Goal: Task Accomplishment & Management: Manage account settings

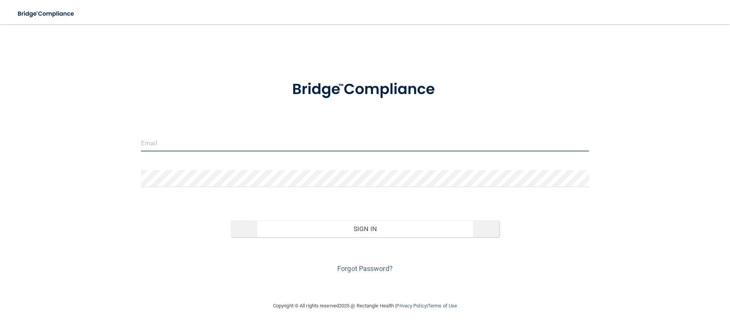
type input "[EMAIL_ADDRESS][DOMAIN_NAME]"
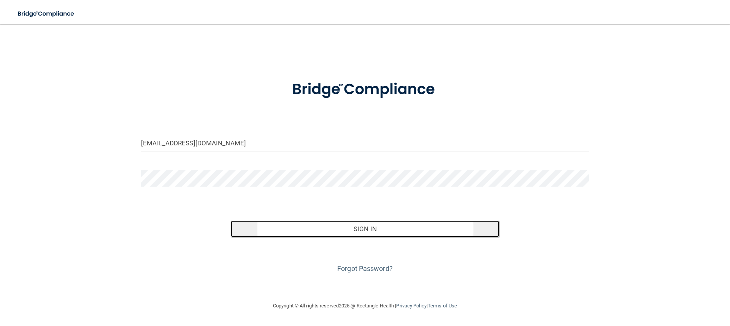
click at [394, 233] on button "Sign In" at bounding box center [365, 229] width 269 height 17
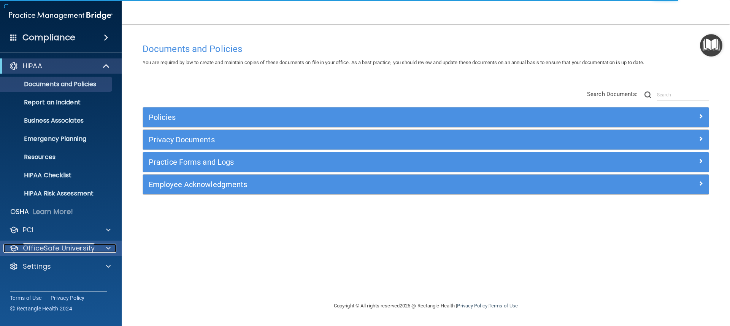
click at [50, 250] on p "OfficeSafe University" at bounding box center [59, 248] width 72 height 9
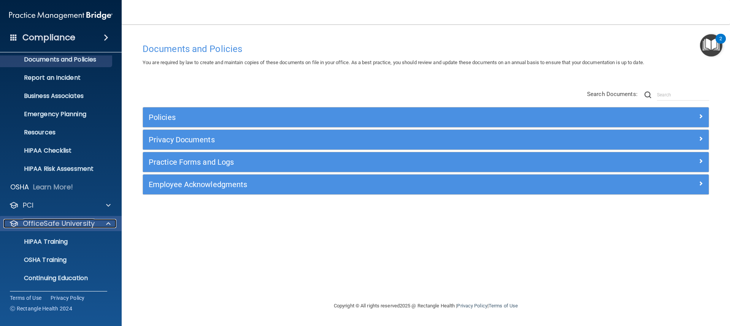
scroll to position [38, 0]
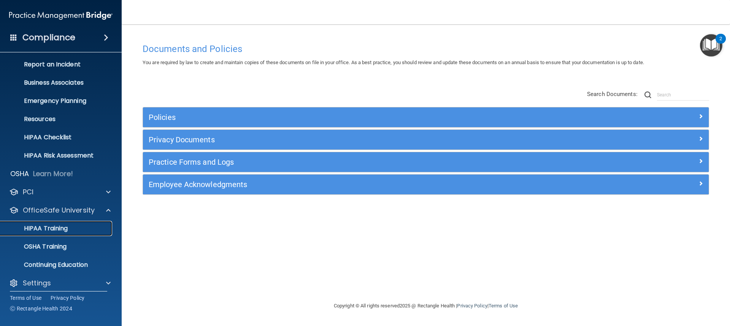
click at [60, 233] on link "HIPAA Training" at bounding box center [52, 228] width 120 height 15
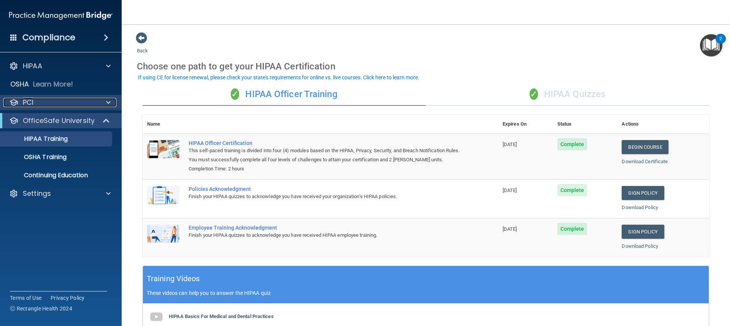
click at [48, 105] on div "PCI" at bounding box center [50, 102] width 94 height 9
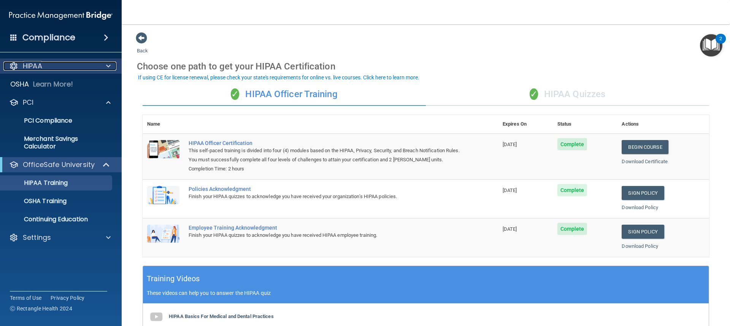
click at [104, 67] on div at bounding box center [107, 66] width 19 height 9
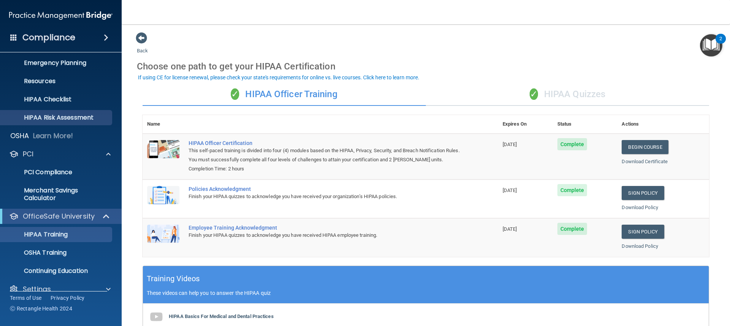
scroll to position [88, 0]
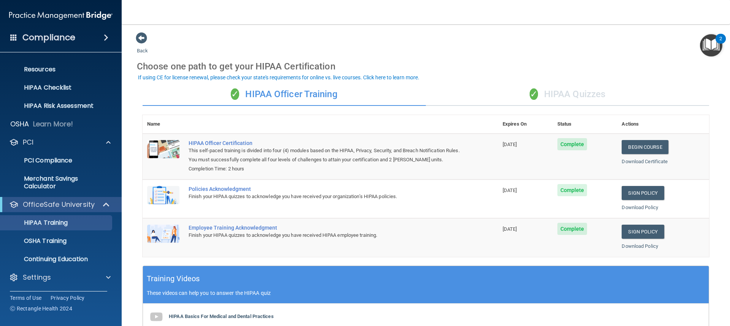
click at [469, 46] on div "Back Choose one path to get your HIPAA Certification ✓ HIPAA Officer Training ✓…" at bounding box center [426, 252] width 578 height 440
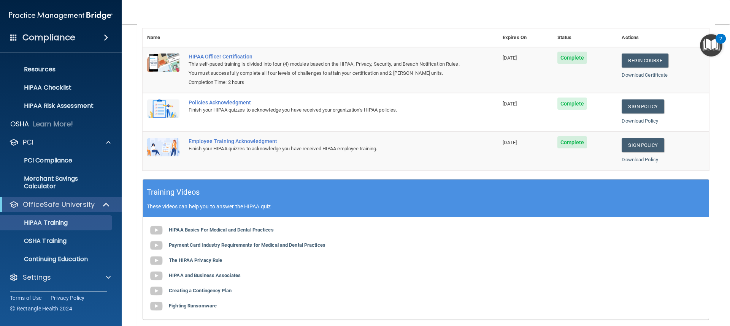
scroll to position [0, 0]
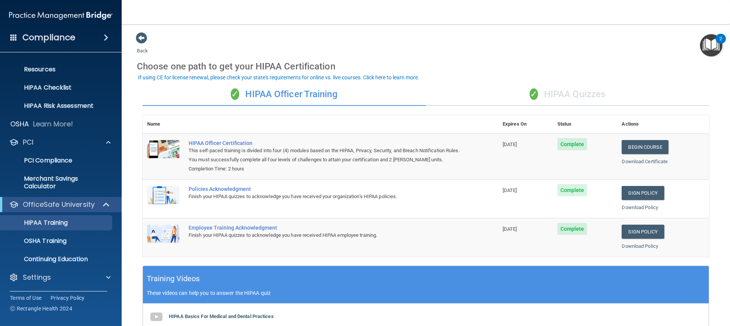
click at [586, 103] on div "✓ HIPAA Quizzes" at bounding box center [567, 94] width 283 height 23
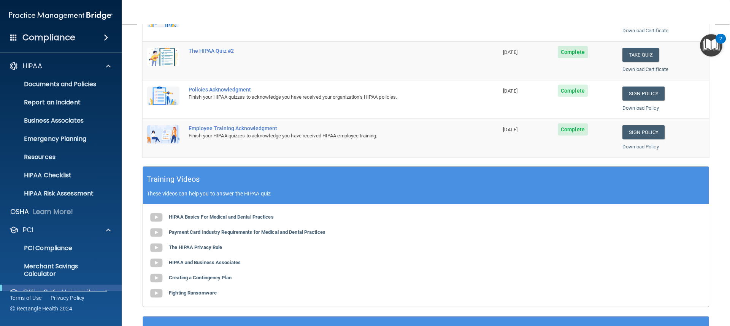
click at [106, 41] on span at bounding box center [106, 37] width 5 height 9
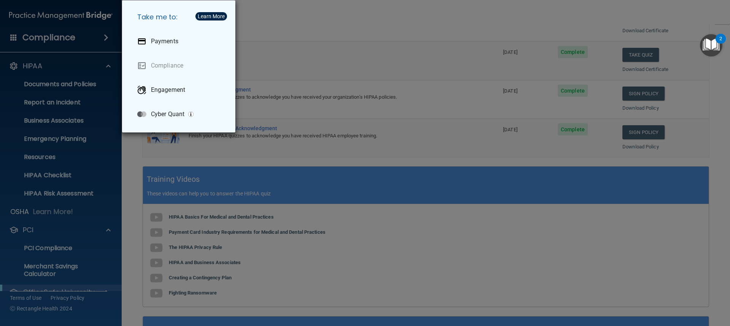
drag, startPoint x: 346, startPoint y: 37, endPoint x: 259, endPoint y: 29, distance: 87.1
click at [346, 37] on div "Take me to: Payments Compliance Engagement Cyber Quant" at bounding box center [365, 163] width 730 height 326
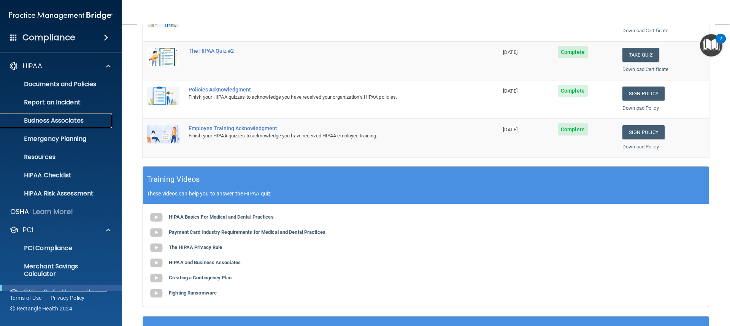
click at [76, 127] on link "Business Associates" at bounding box center [52, 120] width 120 height 15
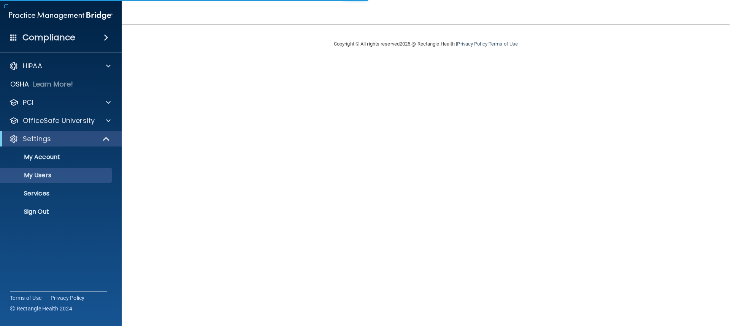
select select "20"
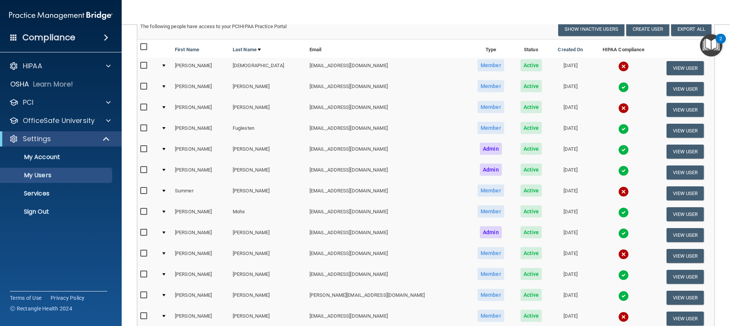
scroll to position [76, 0]
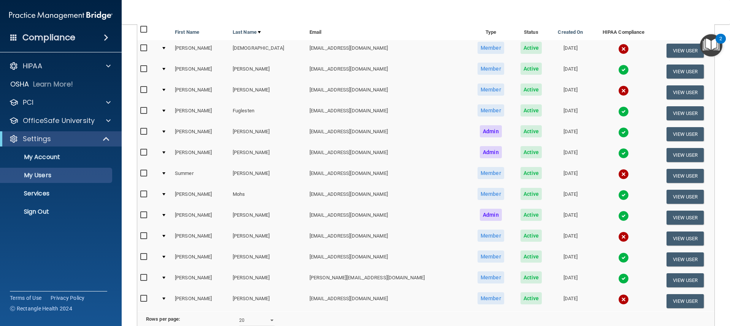
click at [144, 236] on input "checkbox" at bounding box center [144, 236] width 9 height 6
checkbox input "true"
click at [679, 243] on button "View User" at bounding box center [685, 239] width 38 height 14
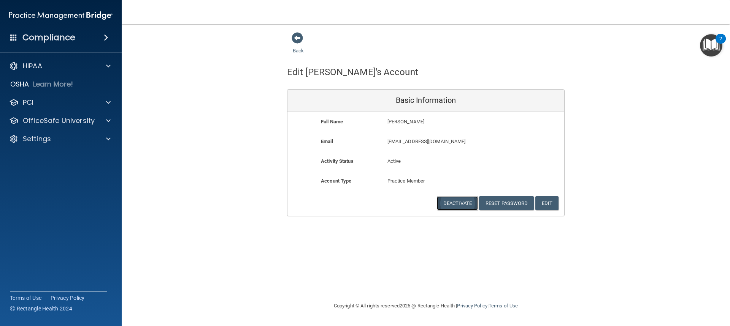
click at [449, 205] on button "Deactivate" at bounding box center [457, 203] width 41 height 14
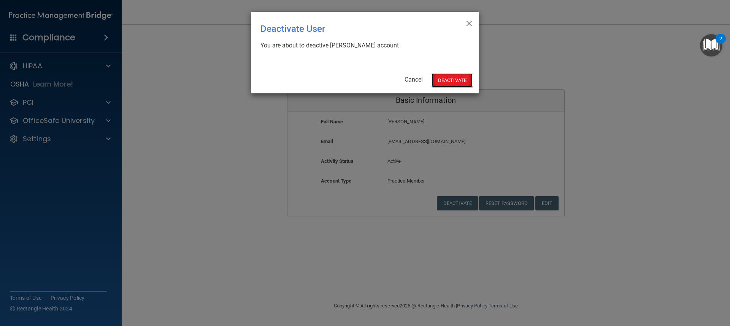
click at [456, 87] on button "Deactivate" at bounding box center [451, 80] width 41 height 14
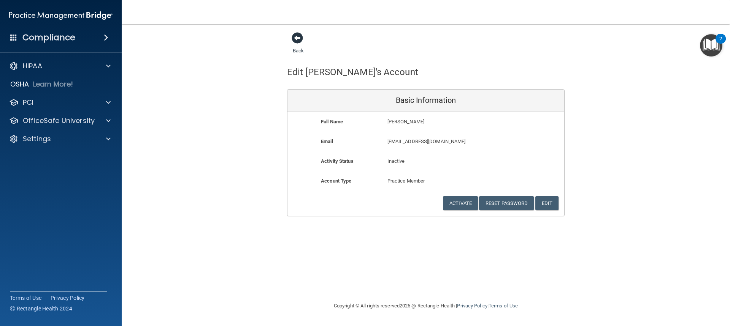
click at [296, 42] on span at bounding box center [297, 37] width 11 height 11
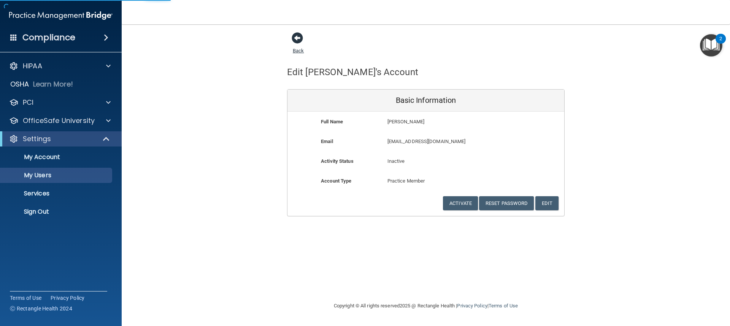
select select "20"
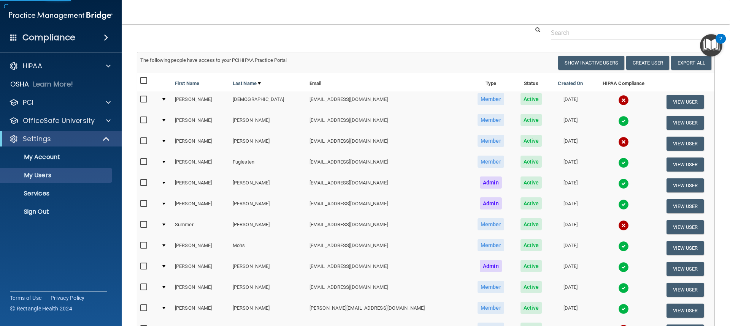
scroll to position [38, 0]
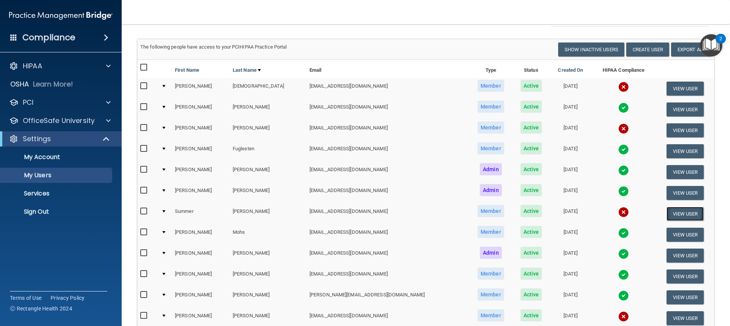
click at [666, 215] on button "View User" at bounding box center [685, 214] width 38 height 14
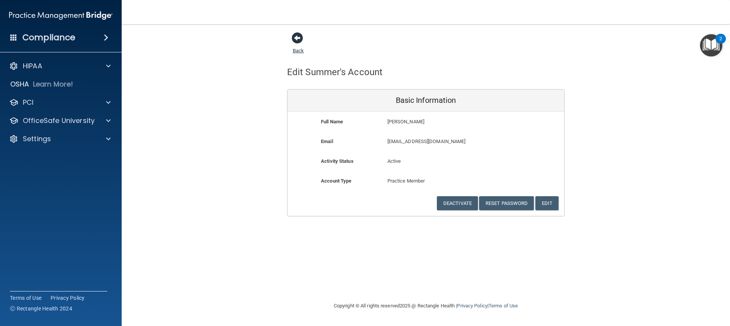
click at [294, 40] on span at bounding box center [297, 37] width 11 height 11
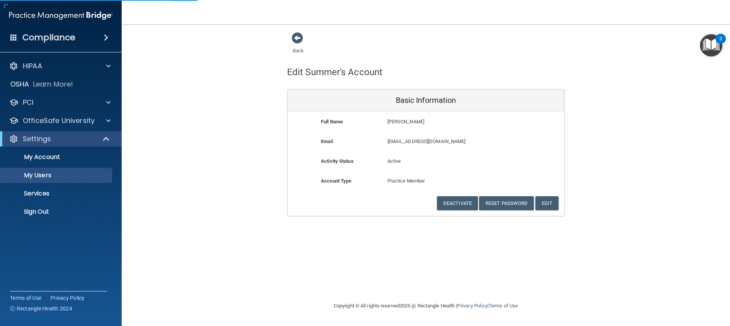
select select "20"
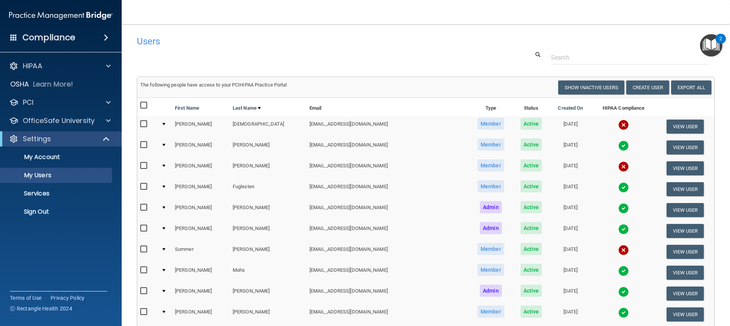
click at [142, 249] on input "checkbox" at bounding box center [144, 250] width 9 height 6
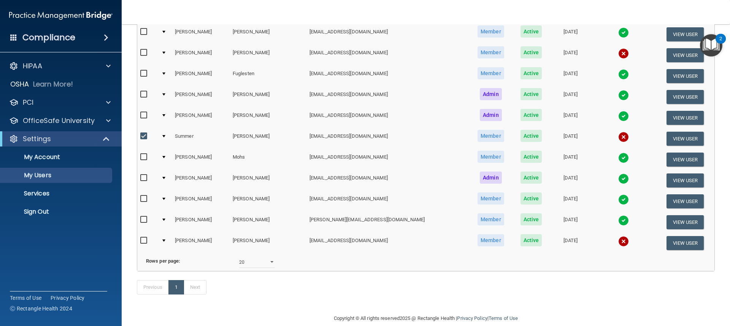
scroll to position [76, 0]
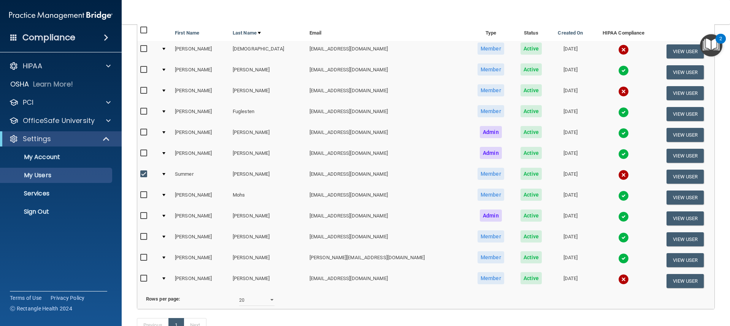
click at [143, 174] on input "checkbox" at bounding box center [144, 174] width 9 height 6
checkbox input "false"
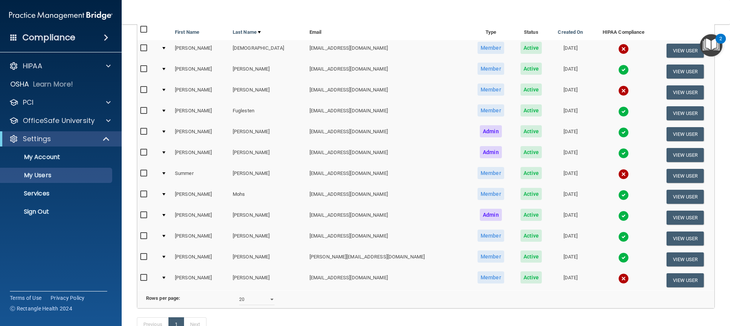
scroll to position [75, 0]
